Goal: Task Accomplishment & Management: Manage account settings

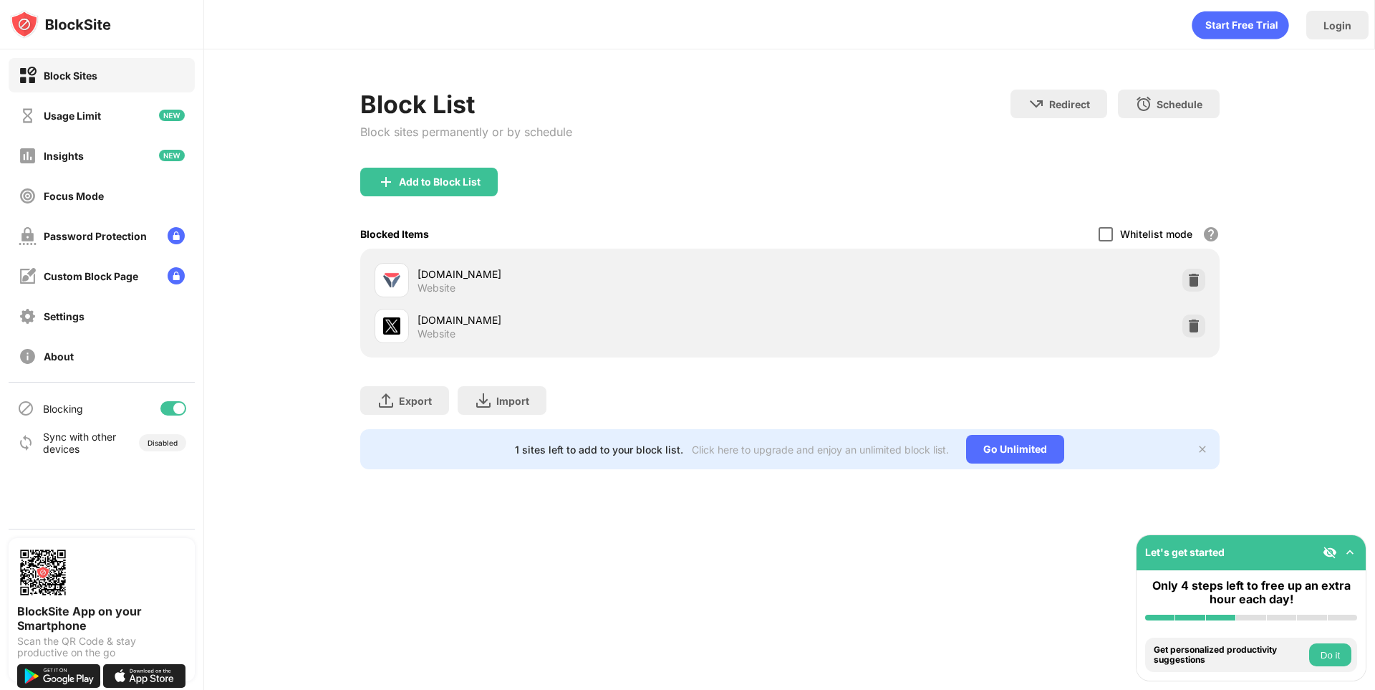
click at [1094, 241] on div "Blocked Items Whitelist mode Block all websites except for those in your whitel…" at bounding box center [789, 233] width 859 height 29
click at [1104, 238] on div at bounding box center [1106, 234] width 14 height 14
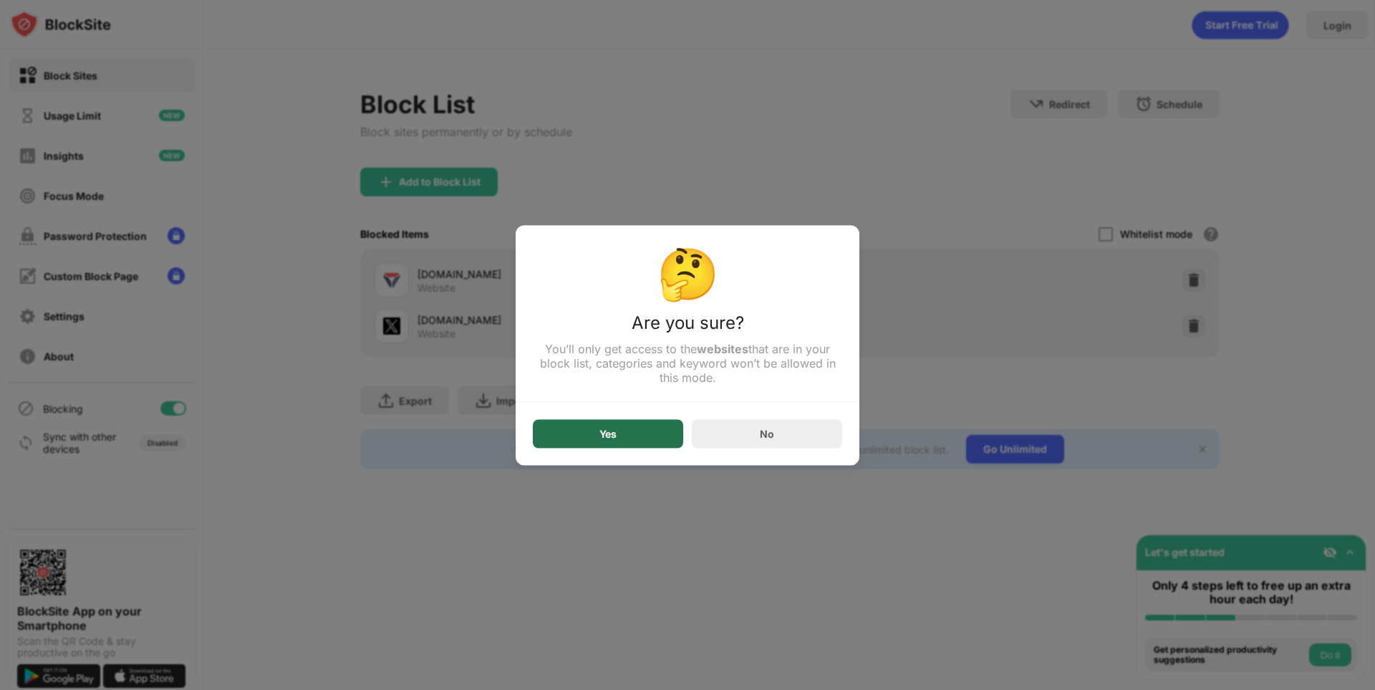
click at [593, 435] on div "Yes" at bounding box center [608, 433] width 150 height 29
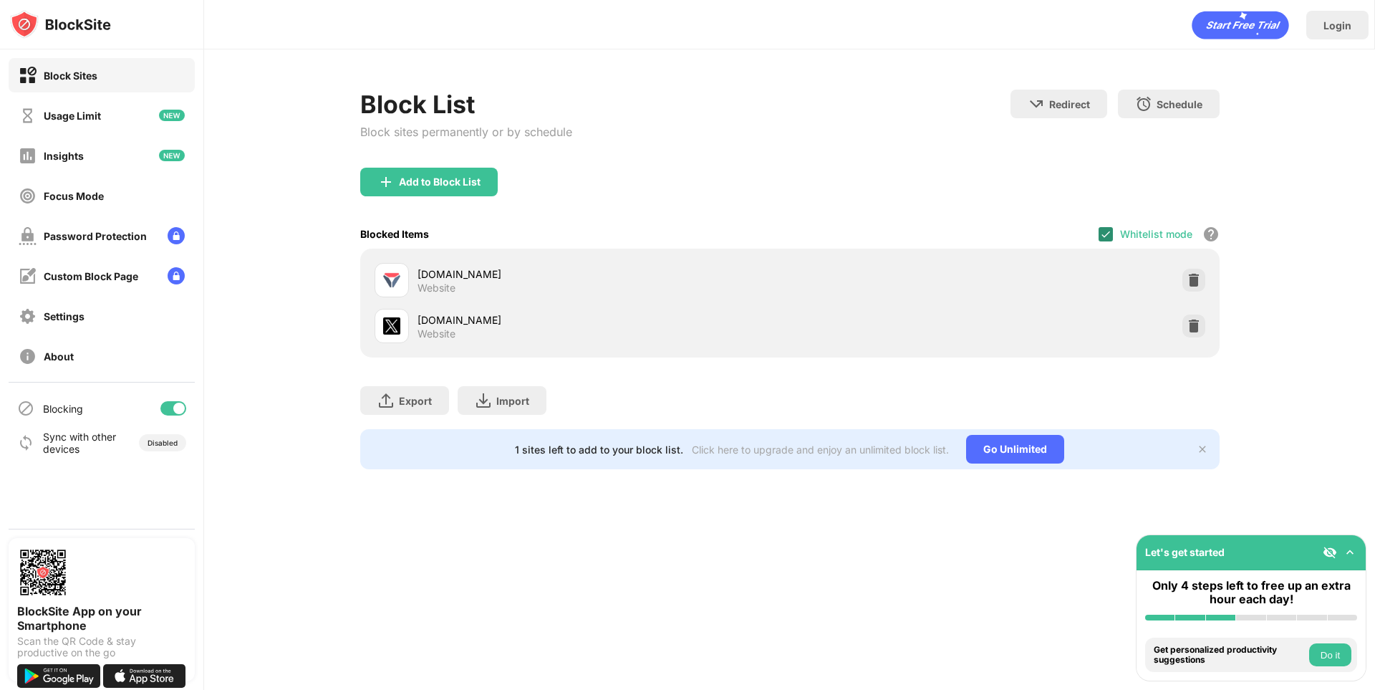
click at [1112, 233] on div at bounding box center [1106, 234] width 14 height 14
